Goal: Use online tool/utility: Utilize a website feature to perform a specific function

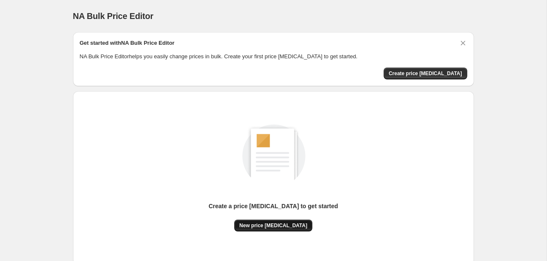
click at [275, 226] on span "New price [MEDICAL_DATA]" at bounding box center [274, 225] width 68 height 7
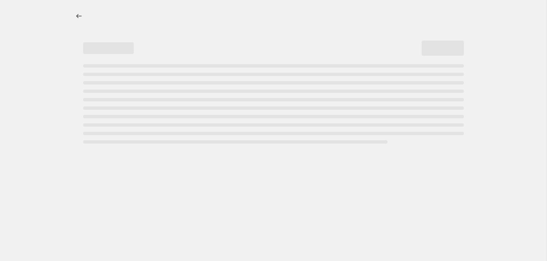
select select "percentage"
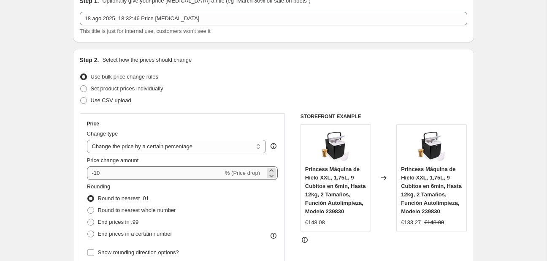
scroll to position [44, 0]
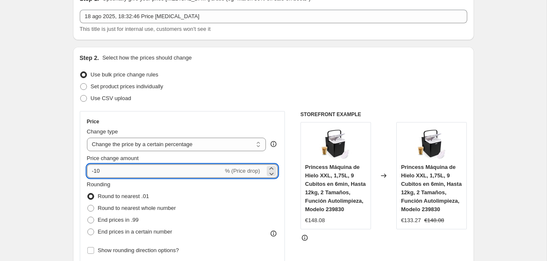
click at [139, 174] on input "-10" at bounding box center [155, 171] width 136 height 14
type input "-1"
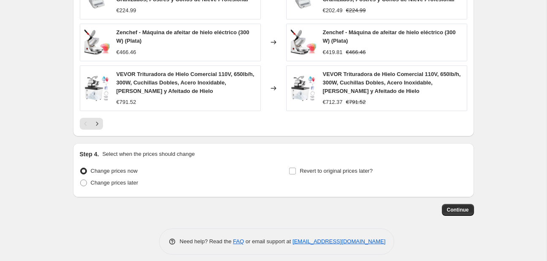
scroll to position [630, 0]
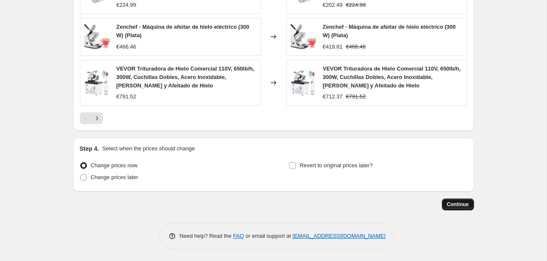
type input "-30"
click at [471, 210] on button "Continue" at bounding box center [458, 205] width 32 height 12
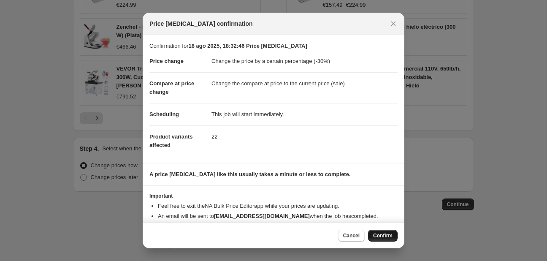
click at [374, 230] on button "Confirm" at bounding box center [383, 236] width 30 height 12
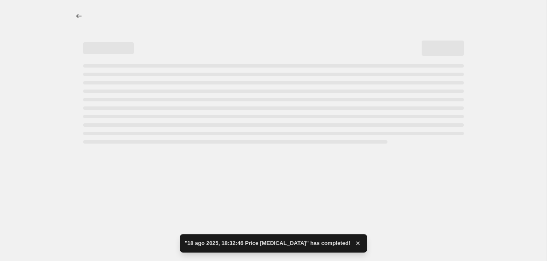
select select "percentage"
